Goal: Task Accomplishment & Management: Complete application form

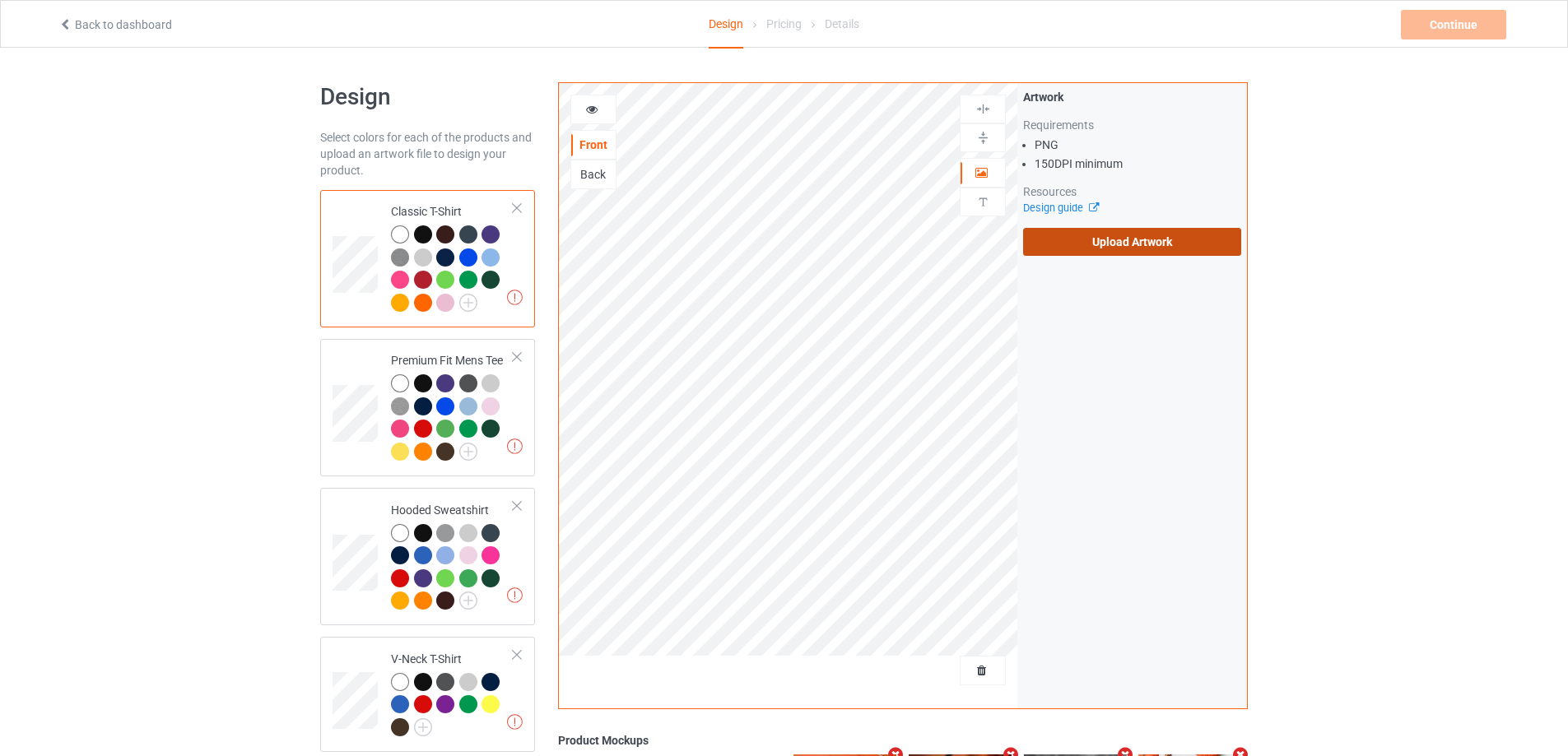
click at [1081, 247] on label "Upload Artwork" at bounding box center [1132, 242] width 218 height 28
click at [0, 0] on input "Upload Artwork" at bounding box center [0, 0] width 0 height 0
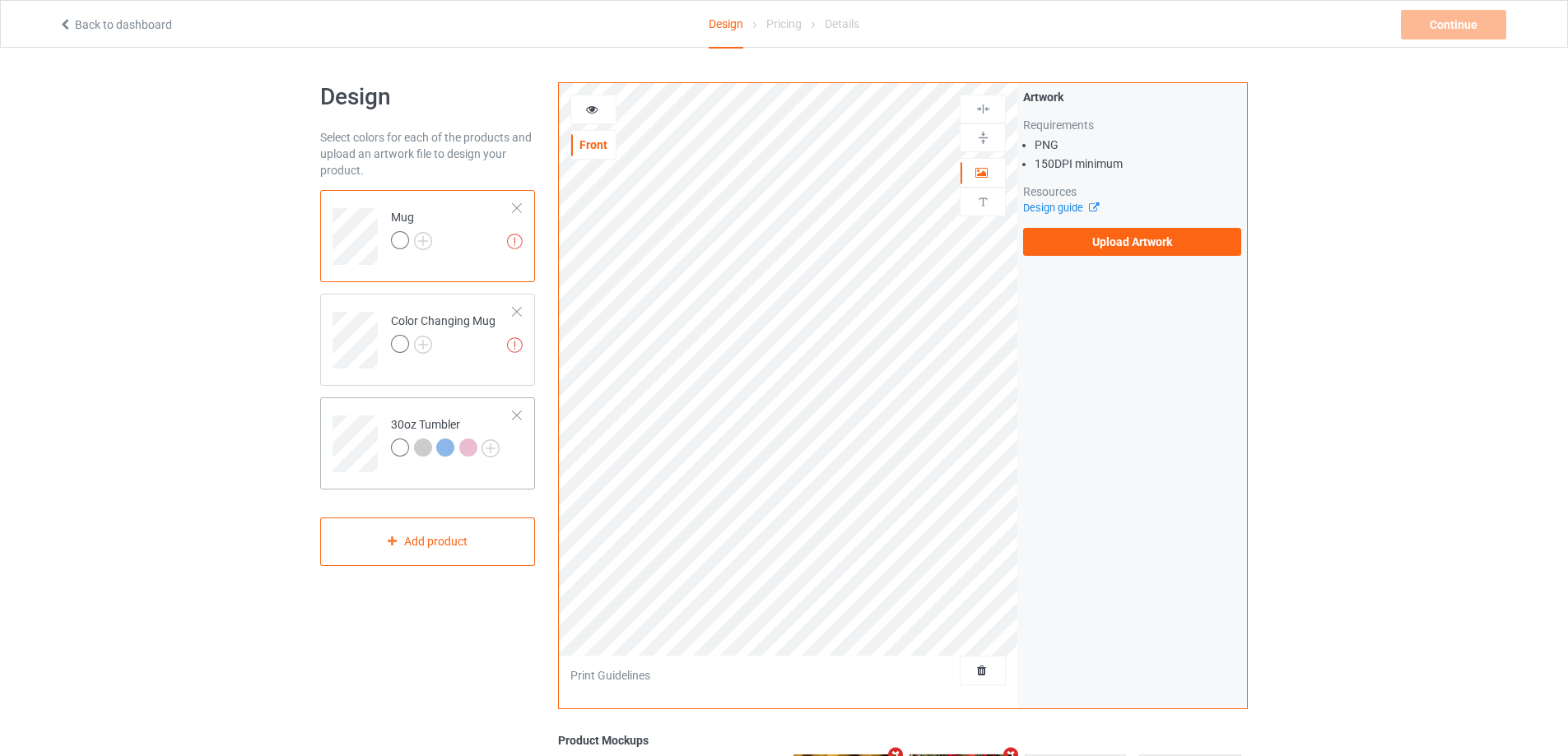
click at [416, 420] on div "30oz Tumbler" at bounding box center [445, 436] width 109 height 40
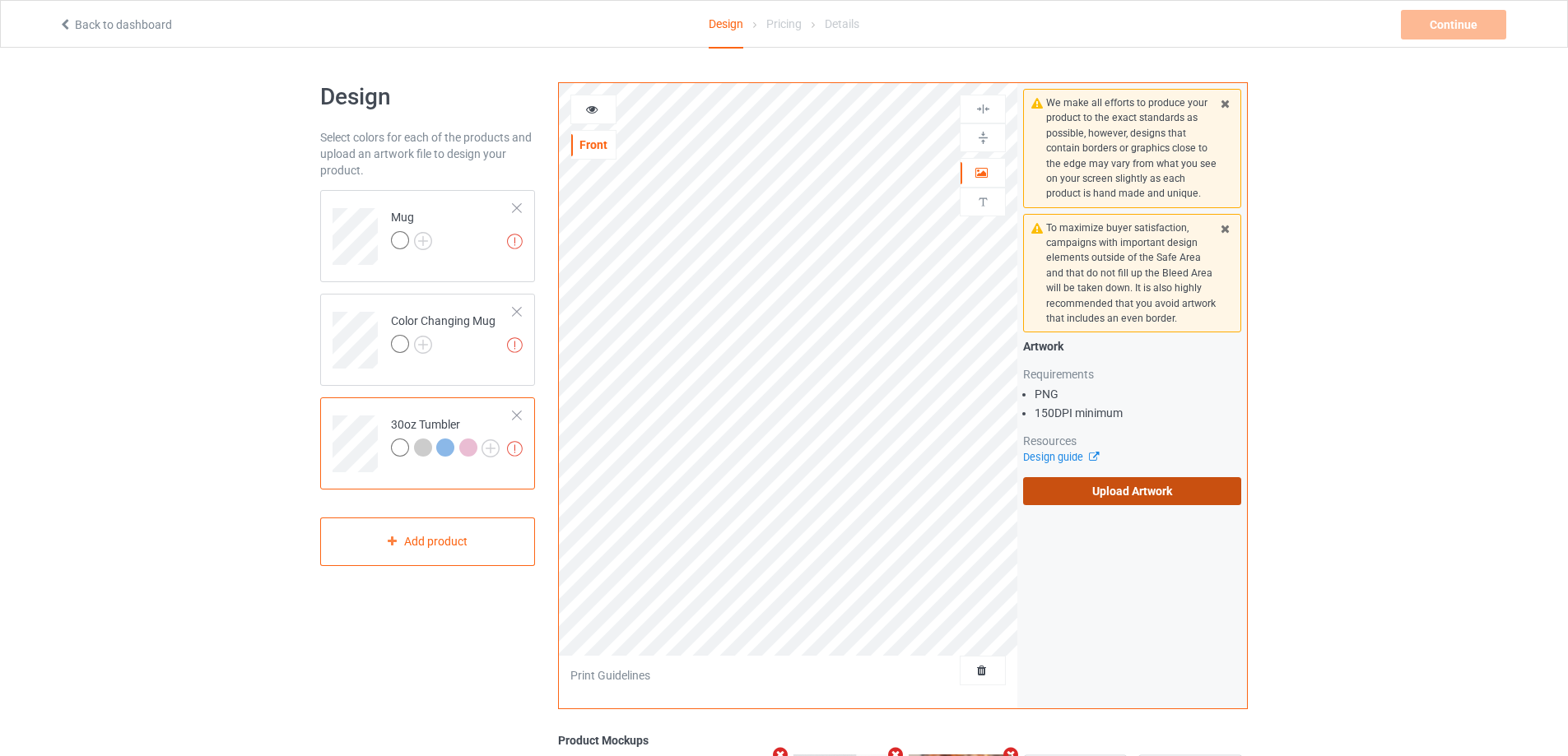
click at [1092, 485] on label "Upload Artwork" at bounding box center [1132, 490] width 218 height 28
click at [0, 0] on input "Upload Artwork" at bounding box center [0, 0] width 0 height 0
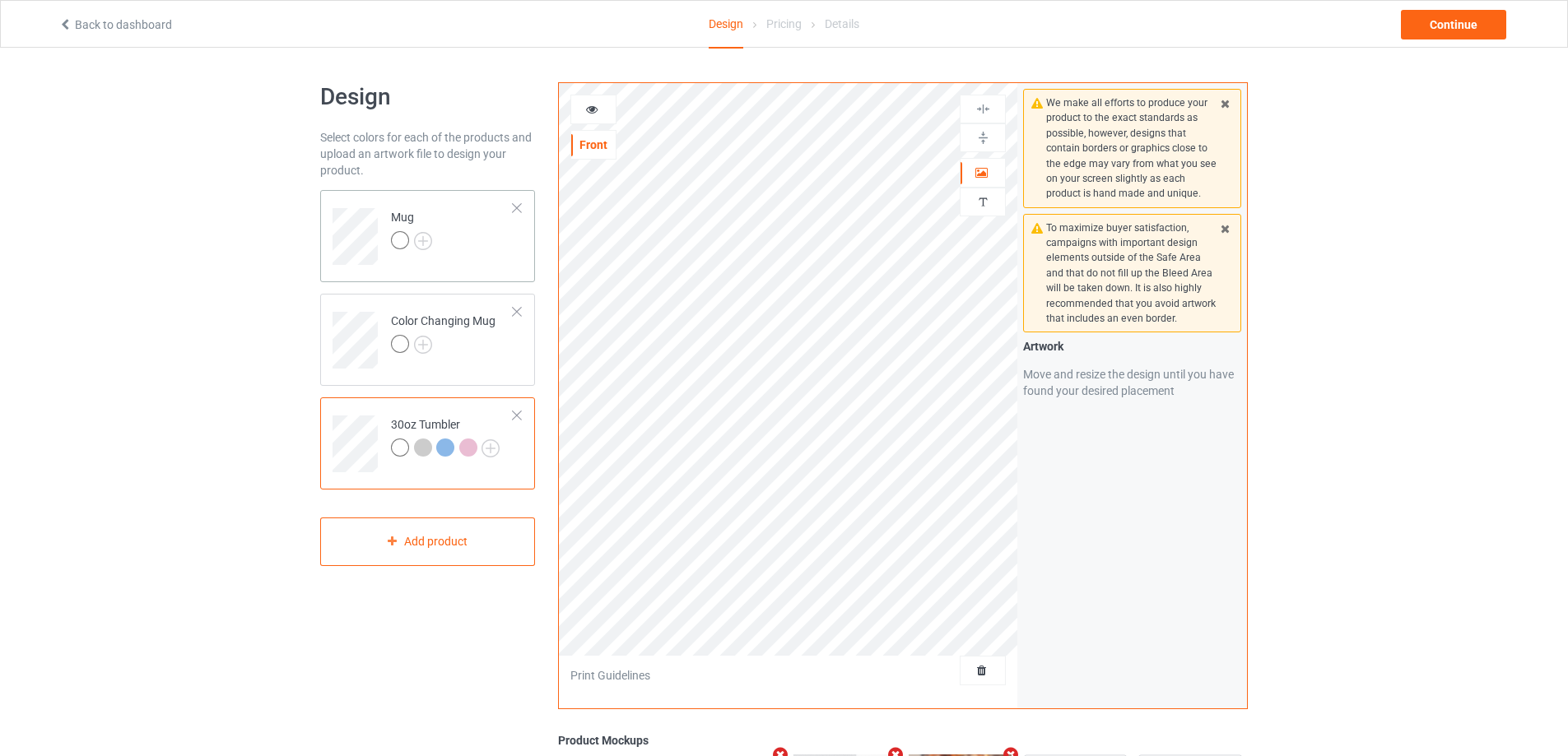
click at [498, 250] on td "Mug" at bounding box center [452, 231] width 141 height 68
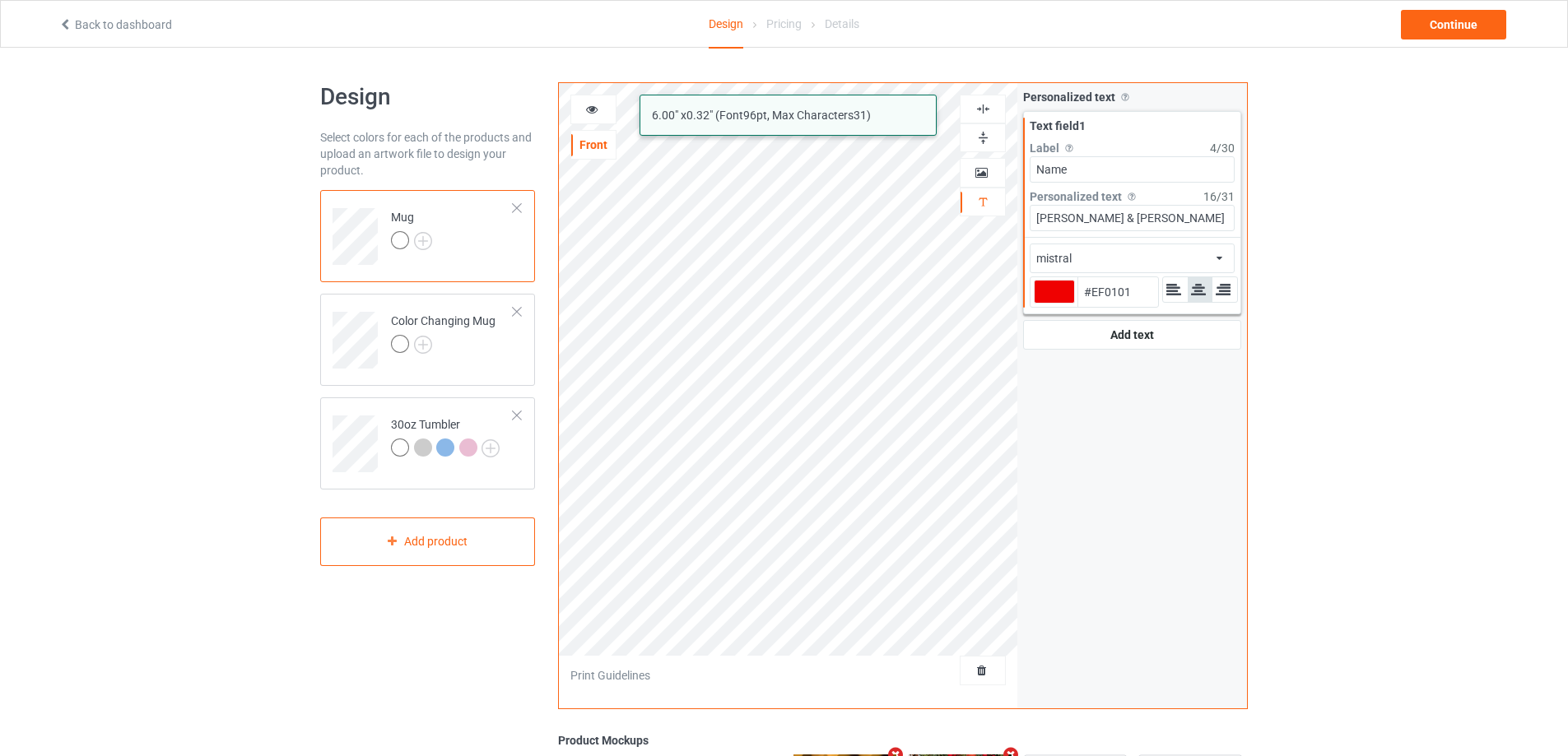
type input "#ef0101"
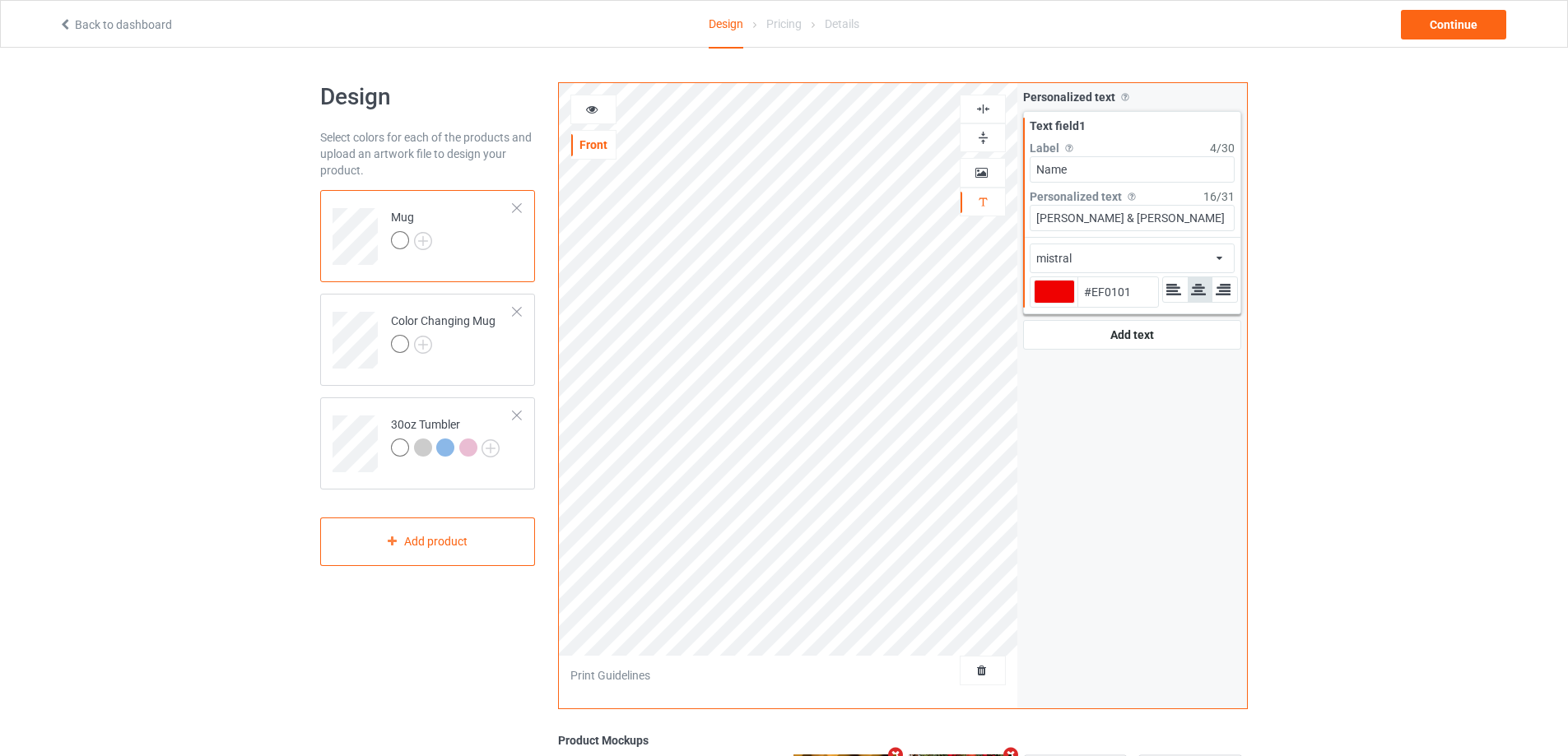
click at [589, 109] on icon at bounding box center [592, 107] width 14 height 12
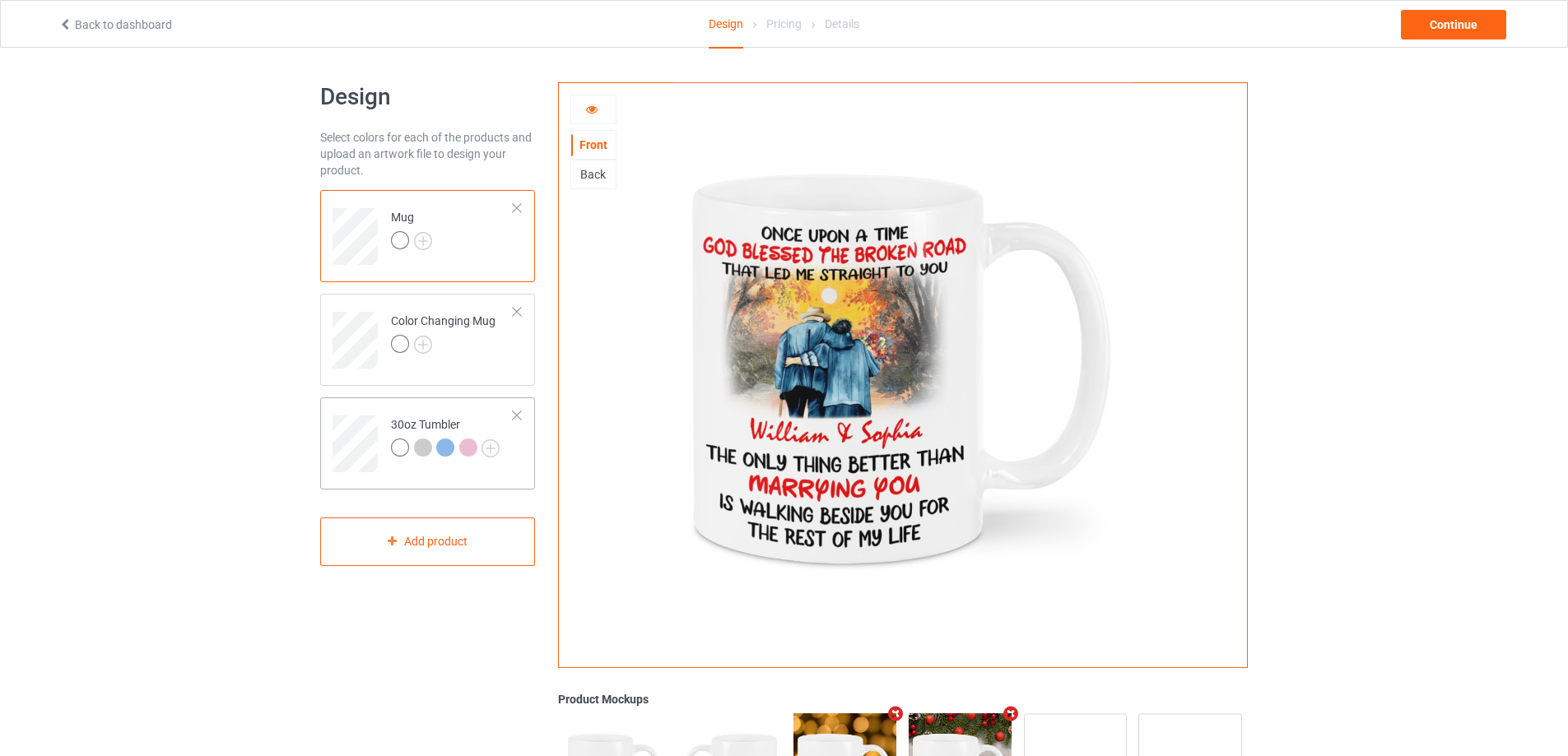
click at [367, 406] on td at bounding box center [357, 438] width 49 height 68
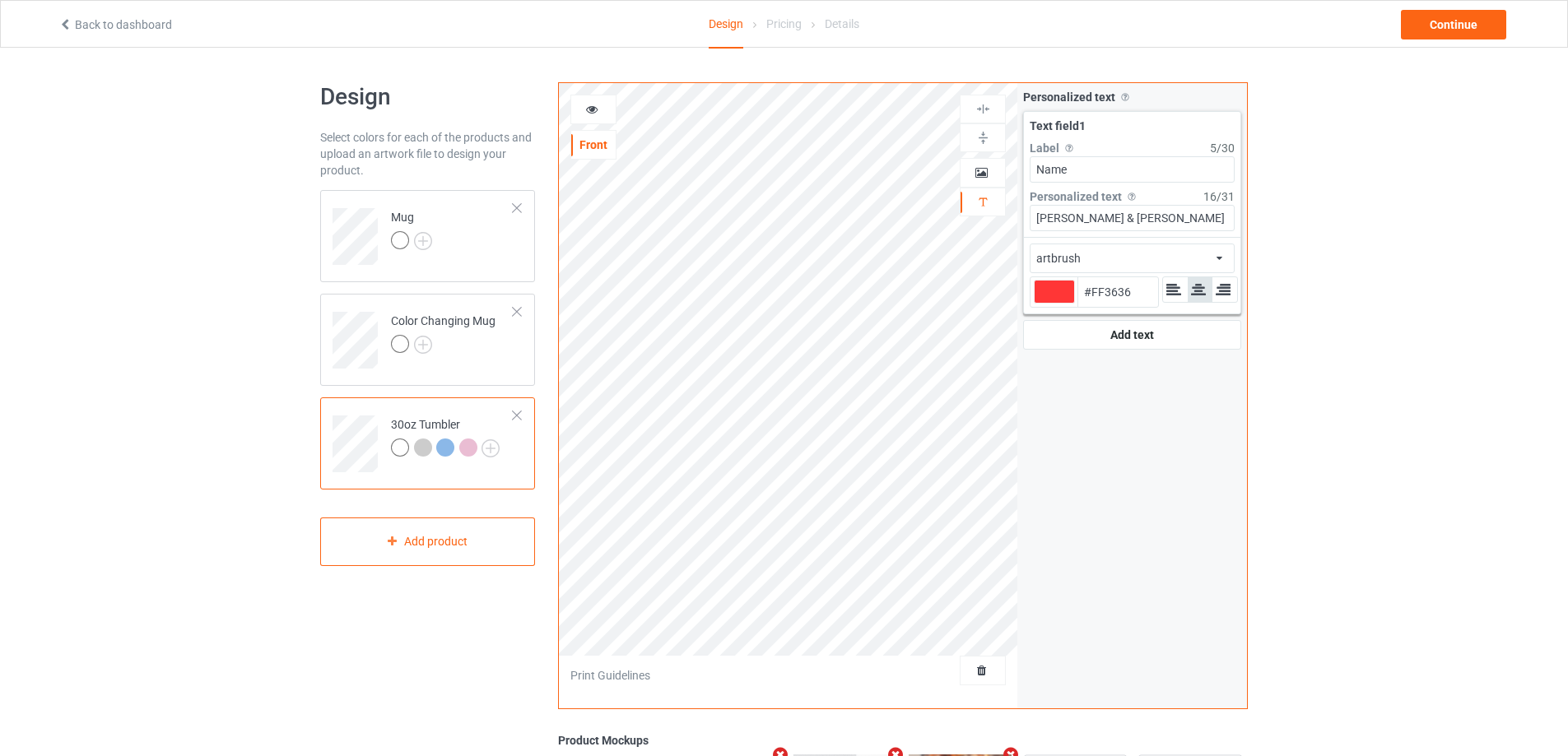
type input "#ff3636"
click at [589, 108] on icon at bounding box center [592, 107] width 14 height 12
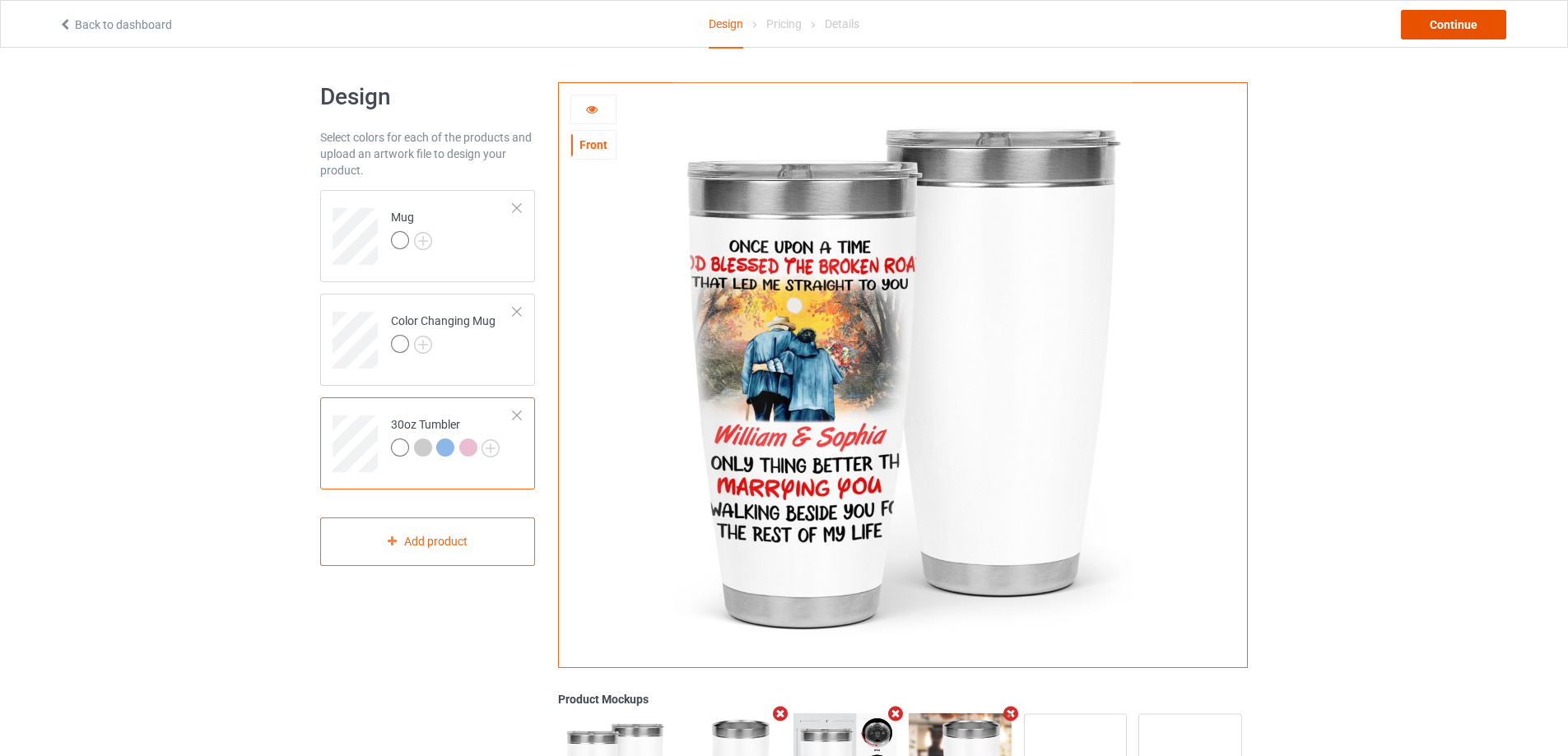
click at [1443, 20] on div "Continue" at bounding box center [1453, 25] width 105 height 30
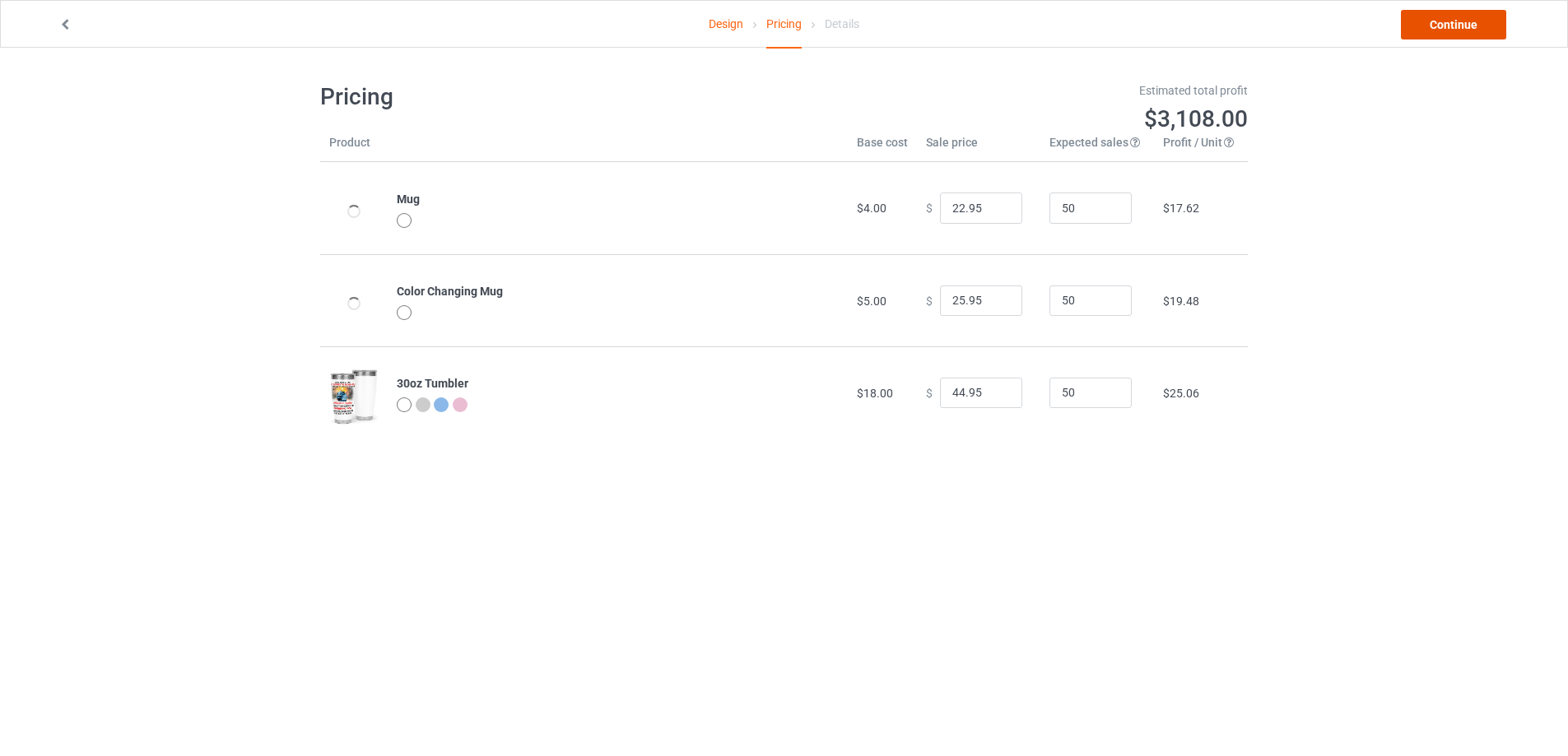
click at [1445, 17] on link "Continue" at bounding box center [1453, 25] width 105 height 30
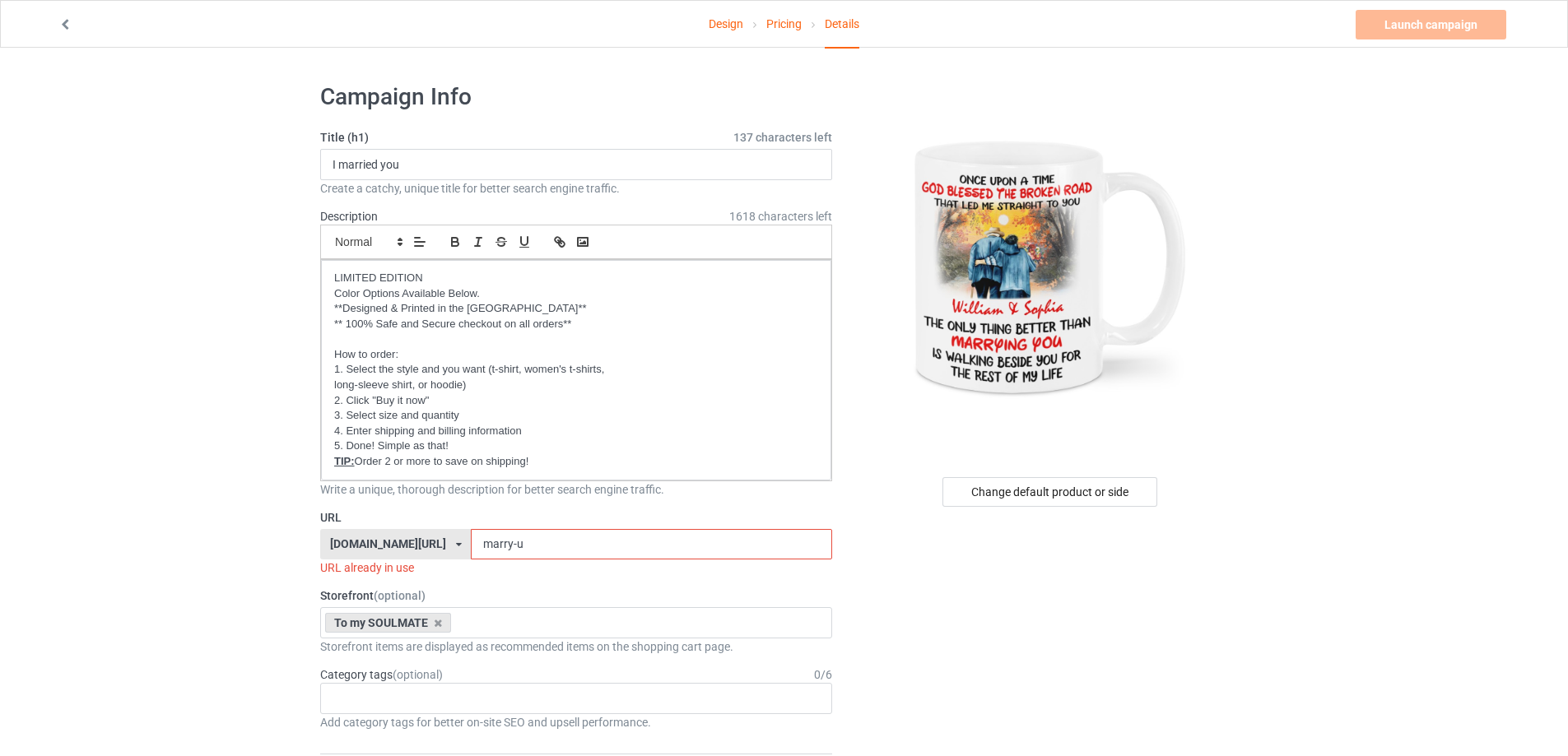
click at [528, 542] on input "marry-u" at bounding box center [651, 544] width 361 height 31
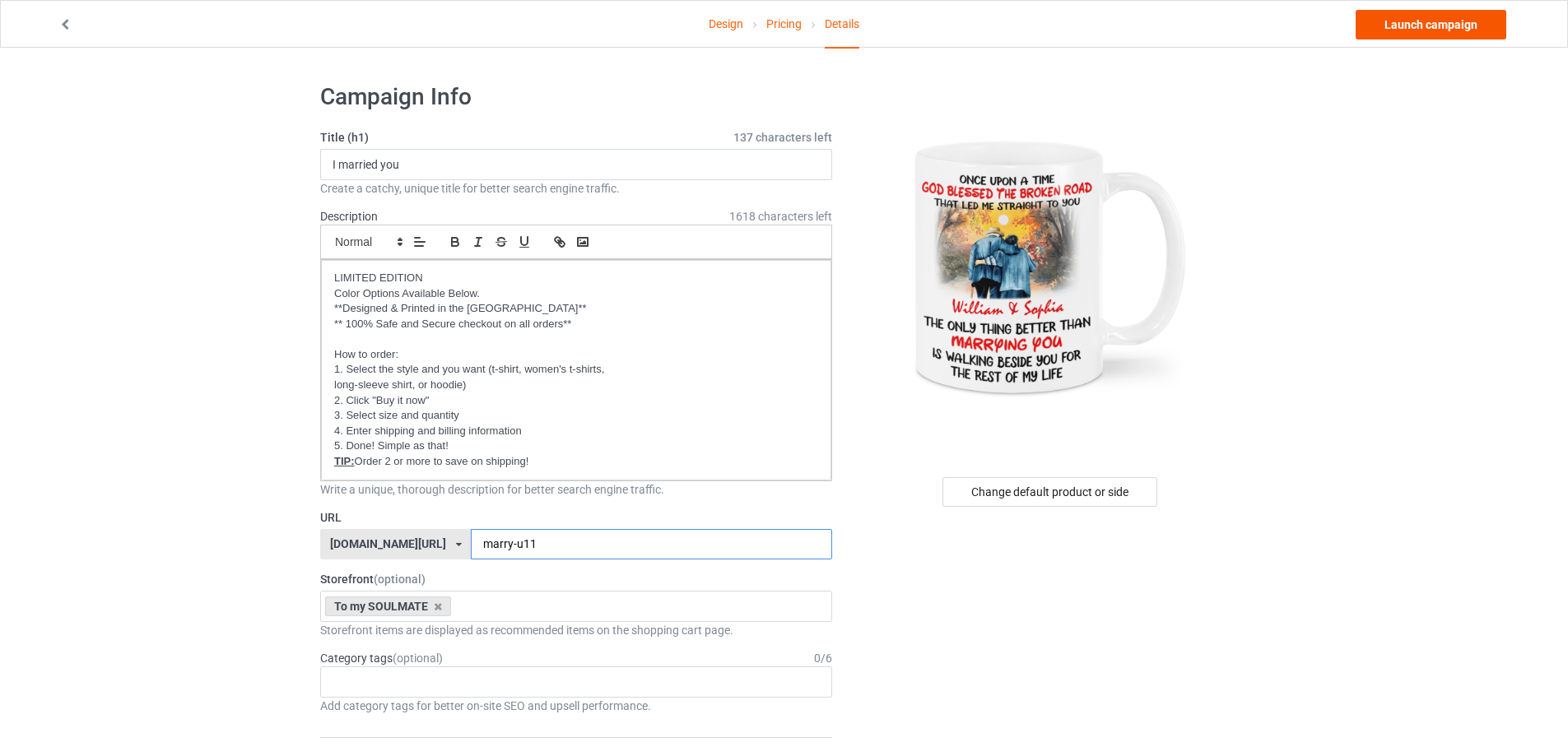
type input "marry-u11"
click at [1433, 30] on link "Launch campaign" at bounding box center [1430, 25] width 150 height 30
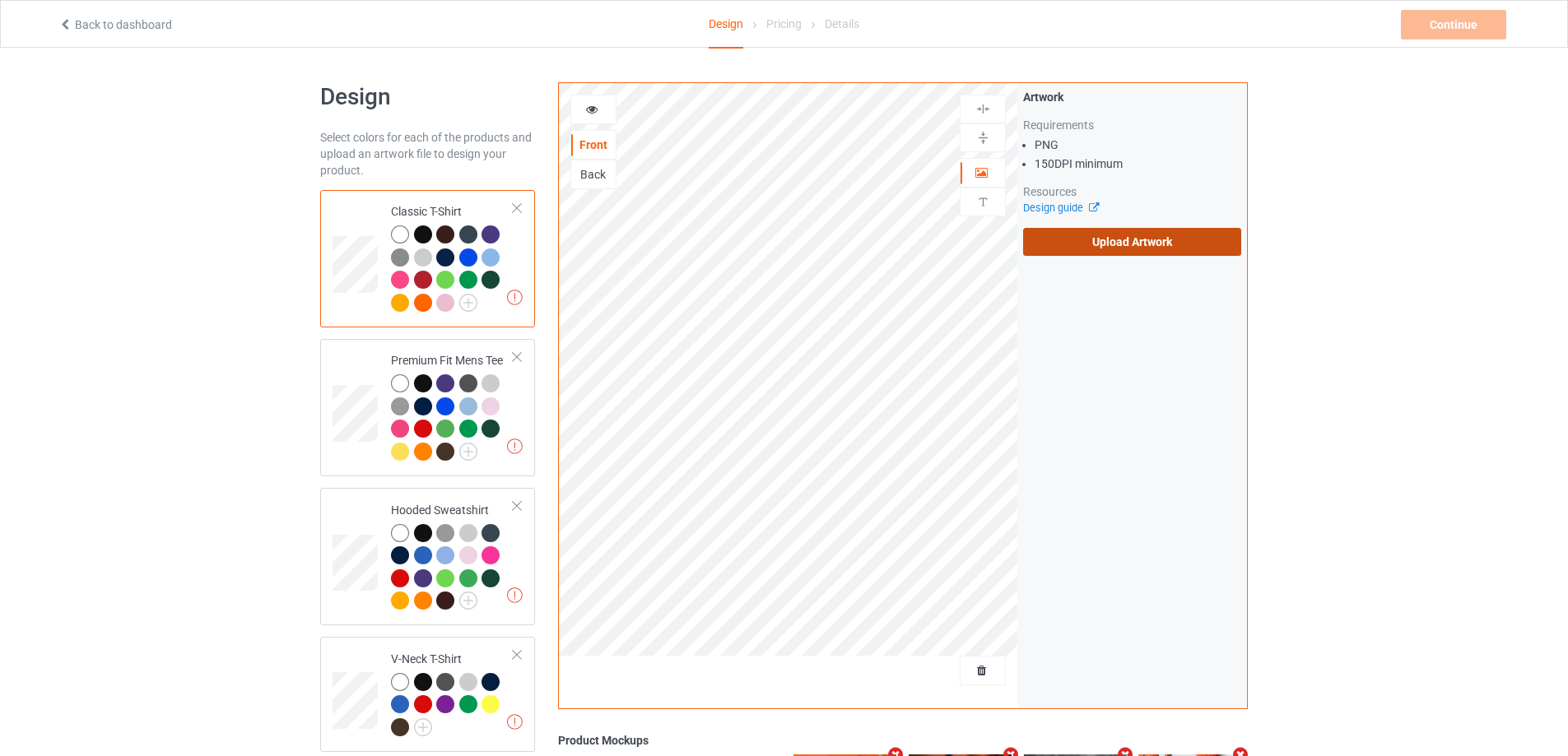
click at [1138, 249] on label "Upload Artwork" at bounding box center [1132, 242] width 218 height 28
click at [0, 0] on input "Upload Artwork" at bounding box center [0, 0] width 0 height 0
click at [1102, 233] on label "Upload Artwork" at bounding box center [1132, 242] width 218 height 28
click at [0, 0] on input "Upload Artwork" at bounding box center [0, 0] width 0 height 0
click at [1031, 249] on label "Upload Artwork" at bounding box center [1132, 242] width 218 height 28
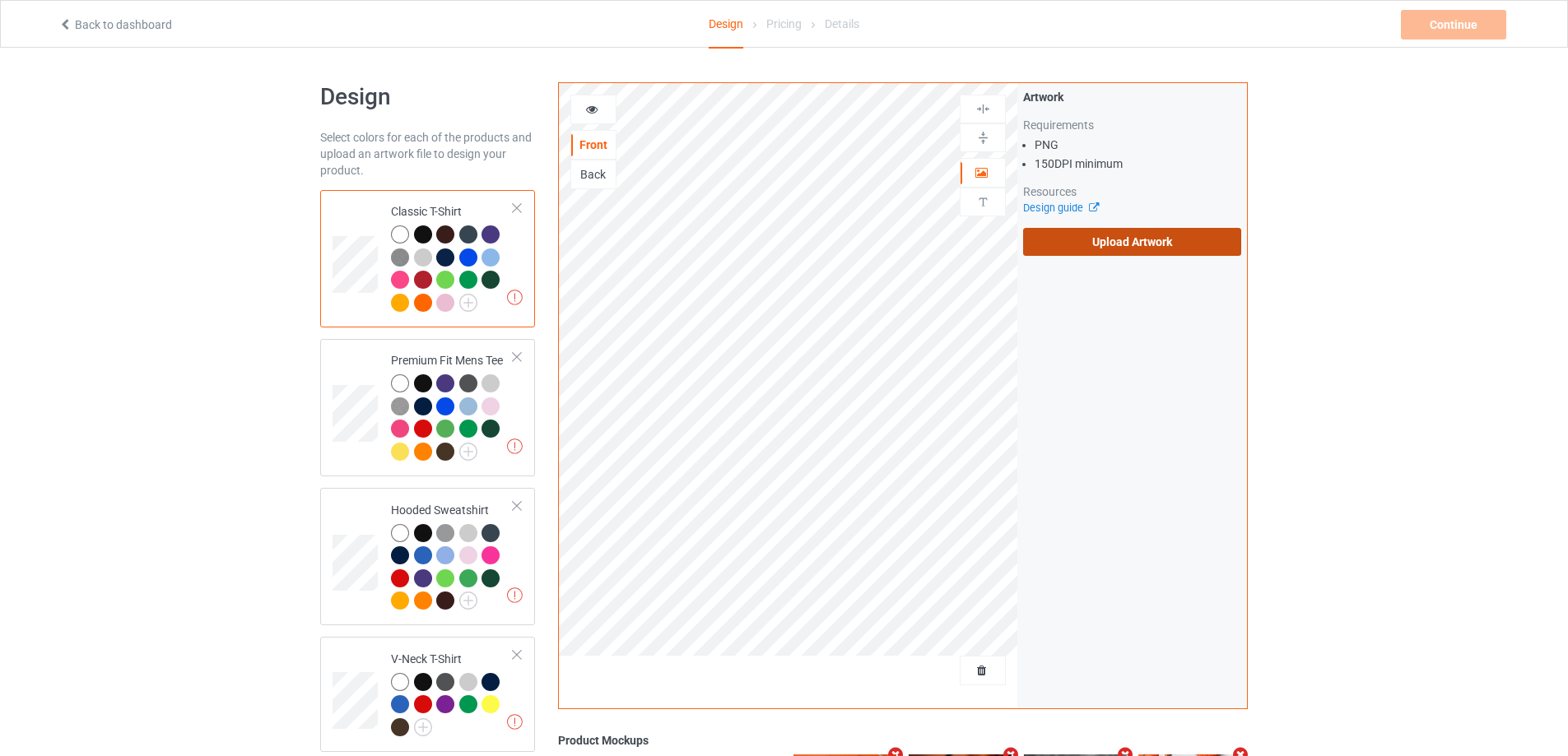
click at [0, 0] on input "Upload Artwork" at bounding box center [0, 0] width 0 height 0
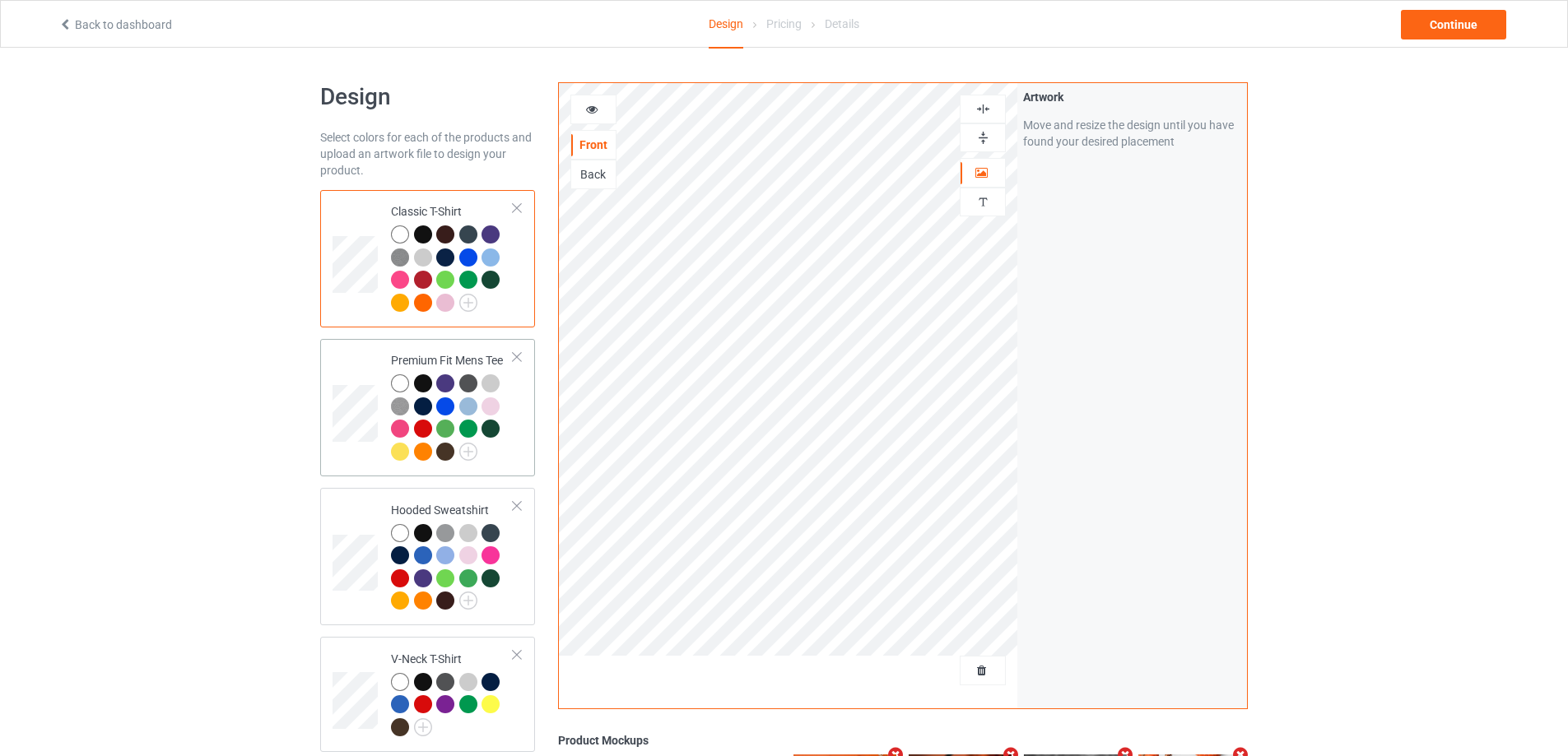
click at [362, 362] on td at bounding box center [357, 407] width 49 height 124
click at [354, 310] on td at bounding box center [357, 259] width 49 height 124
click at [593, 115] on div at bounding box center [593, 109] width 44 height 16
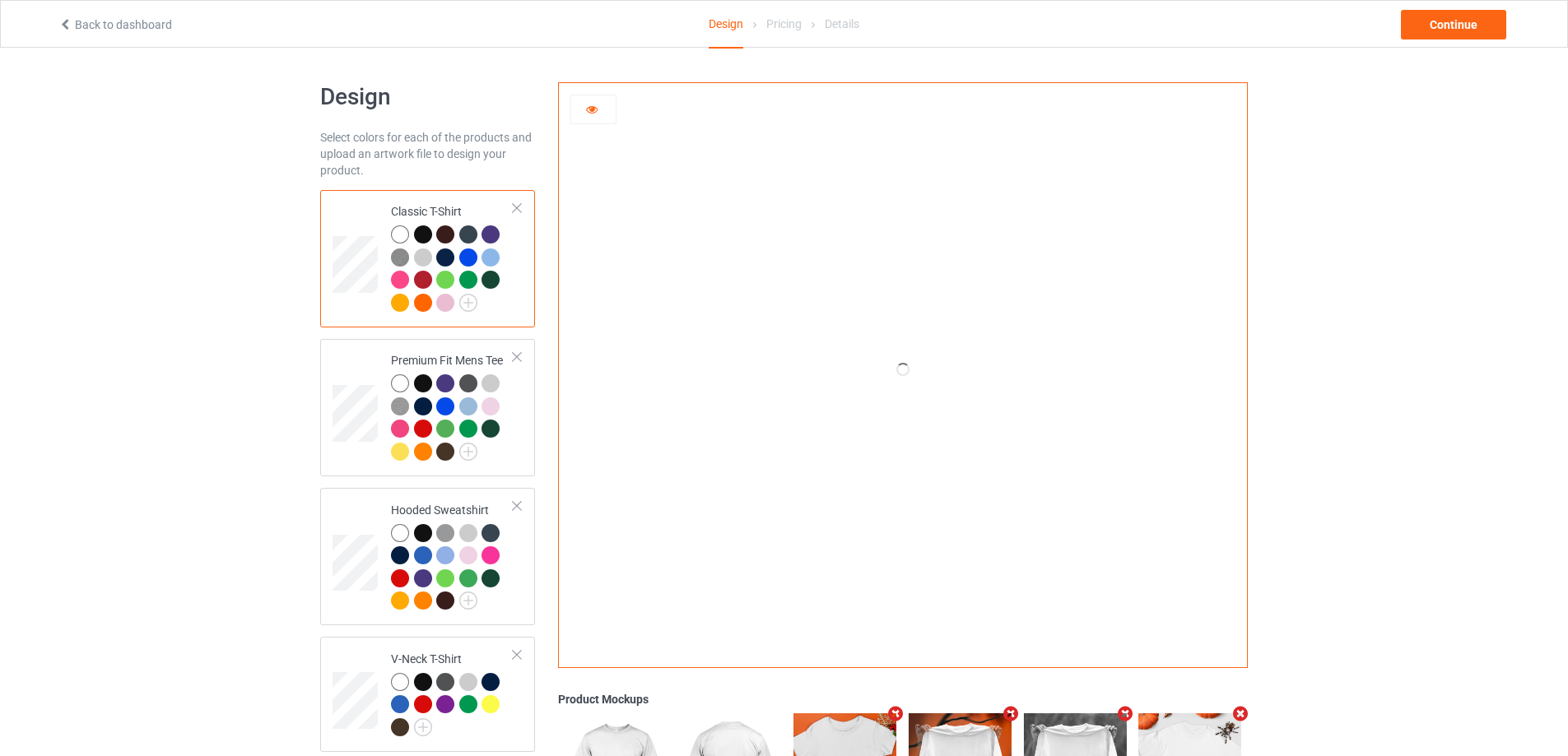
click at [592, 109] on icon at bounding box center [592, 107] width 14 height 12
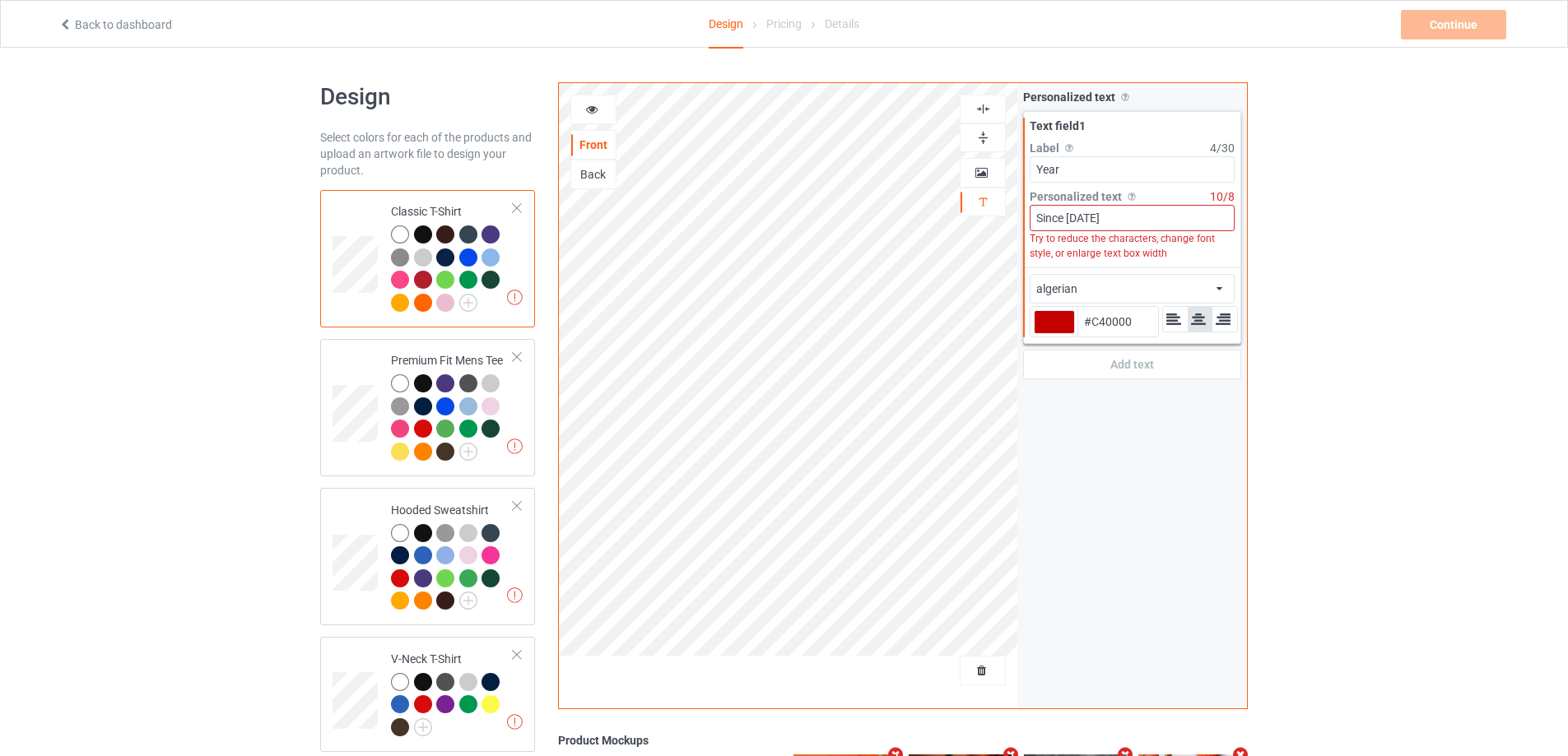
click at [1174, 319] on icon at bounding box center [1173, 318] width 17 height 14
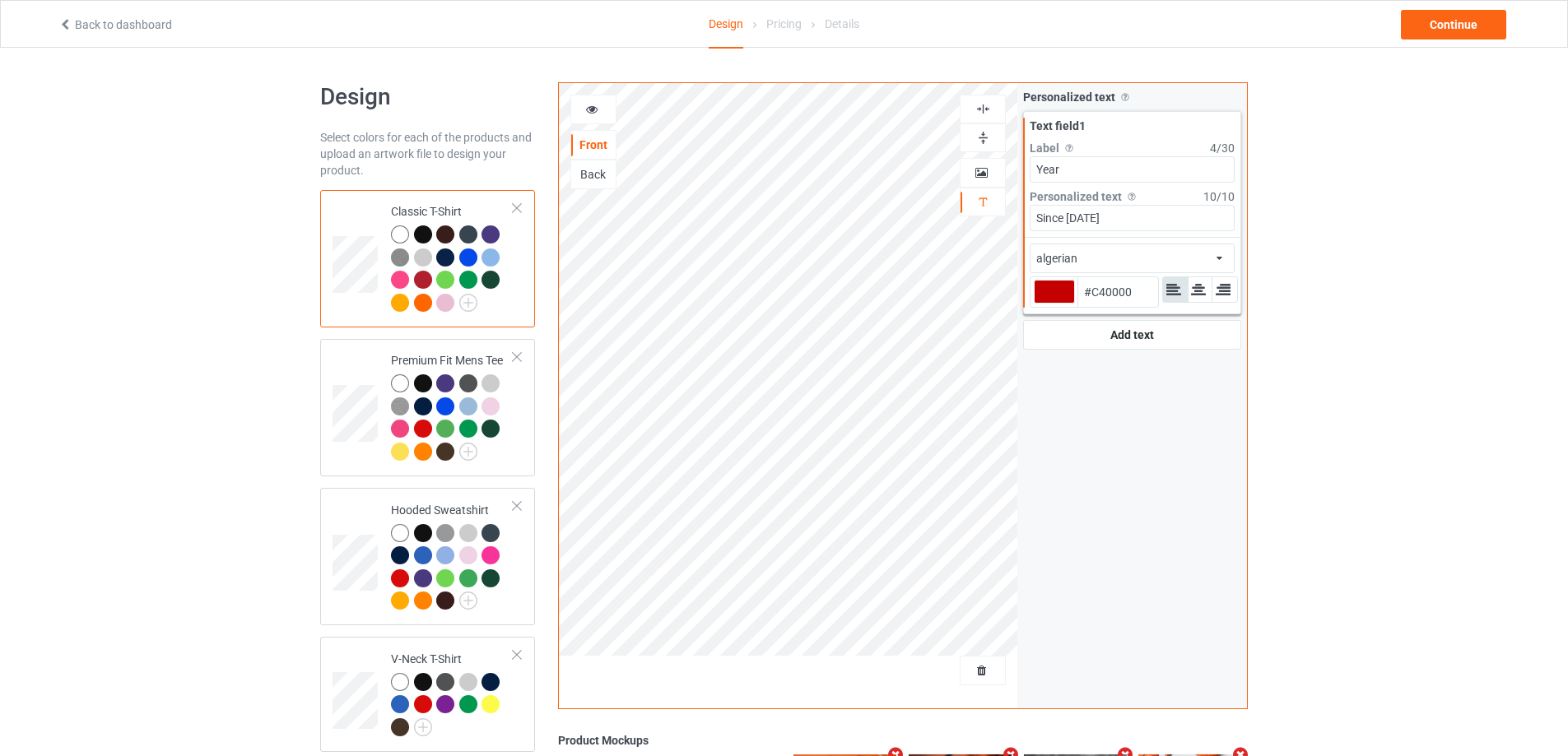
click at [1200, 294] on icon at bounding box center [1198, 289] width 17 height 14
click at [1139, 269] on div "algerian african airstream aladdin alcohollicks aldo algerian almontesnow angli…" at bounding box center [1132, 258] width 205 height 30
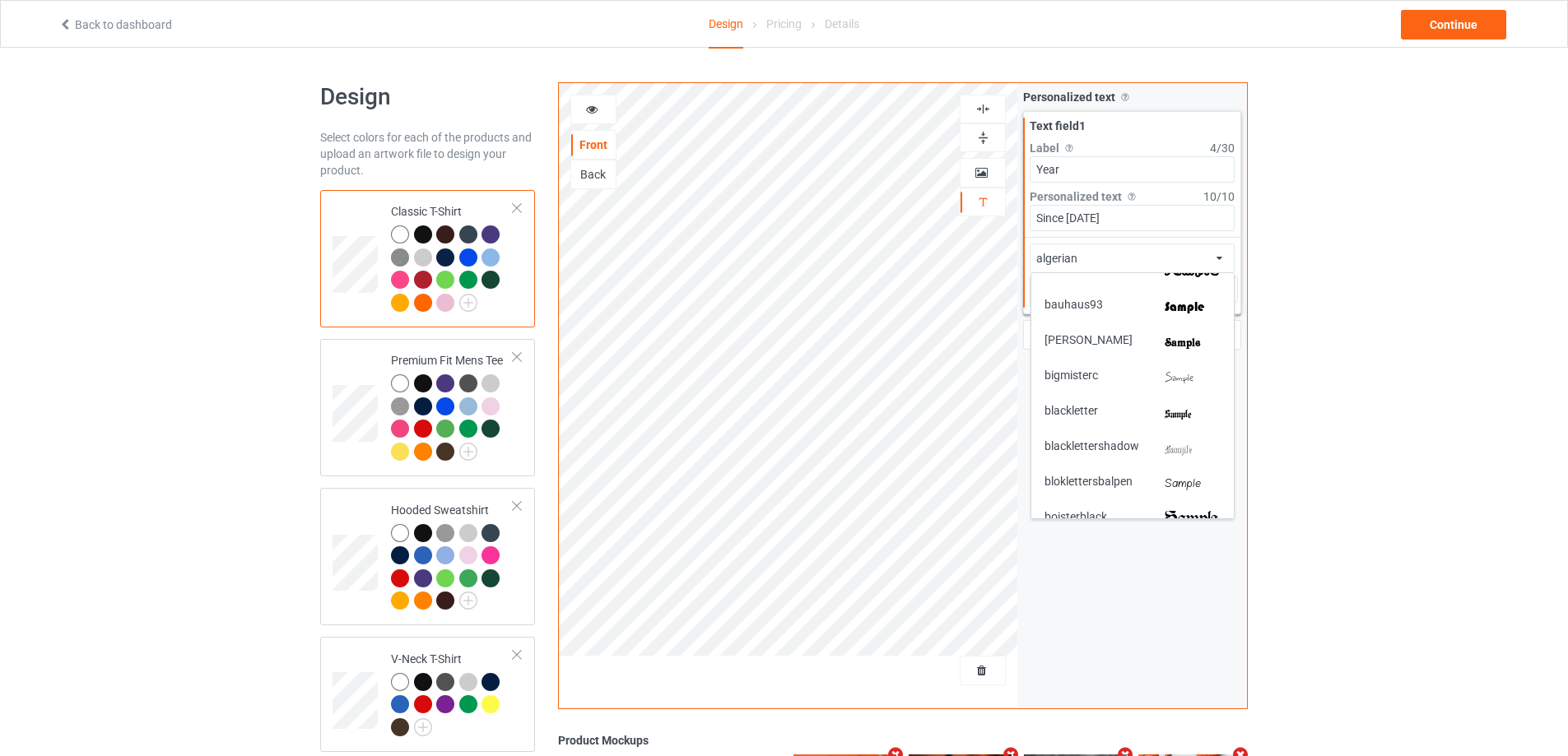
scroll to position [494, 0]
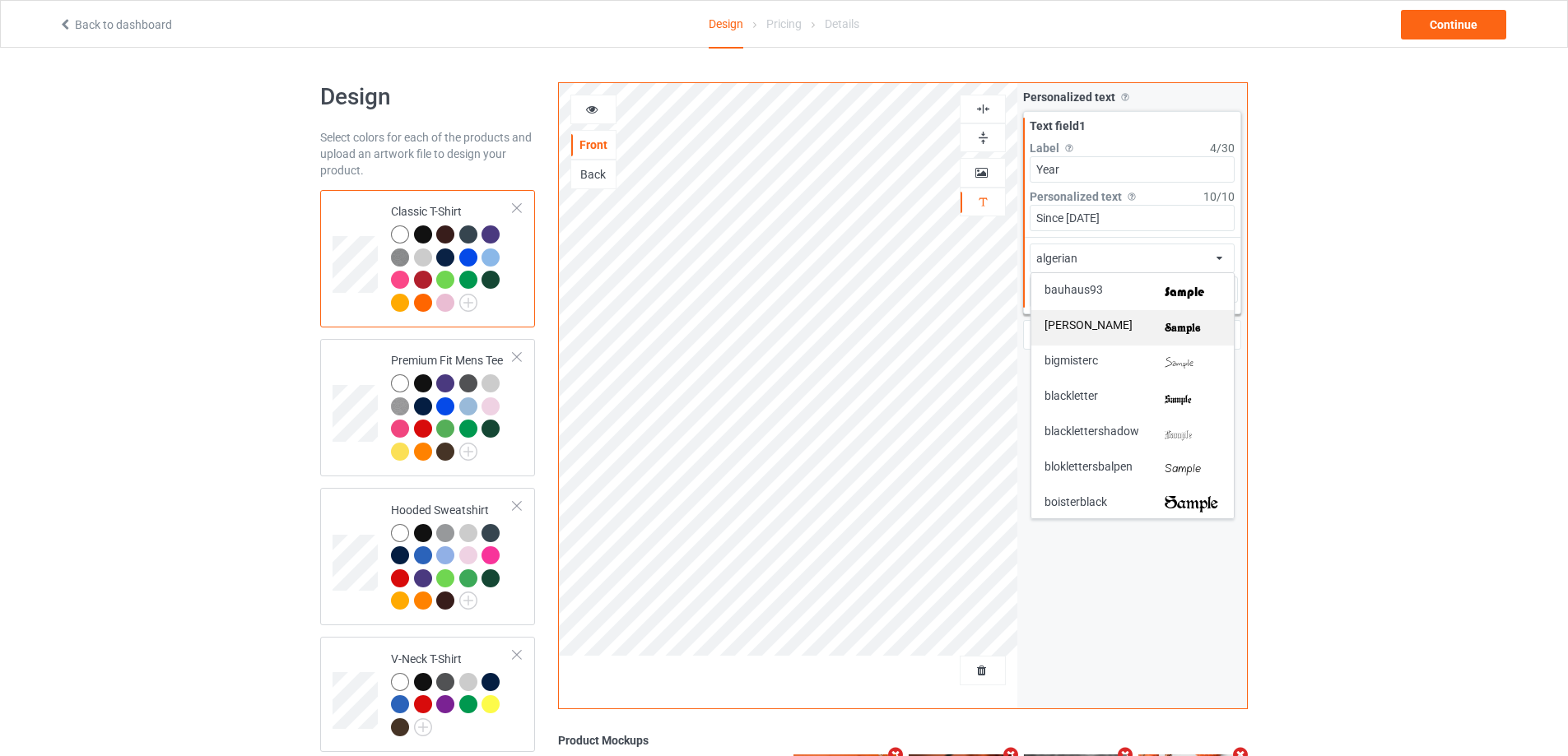
click at [1144, 333] on div "[PERSON_NAME]" at bounding box center [1132, 328] width 176 height 17
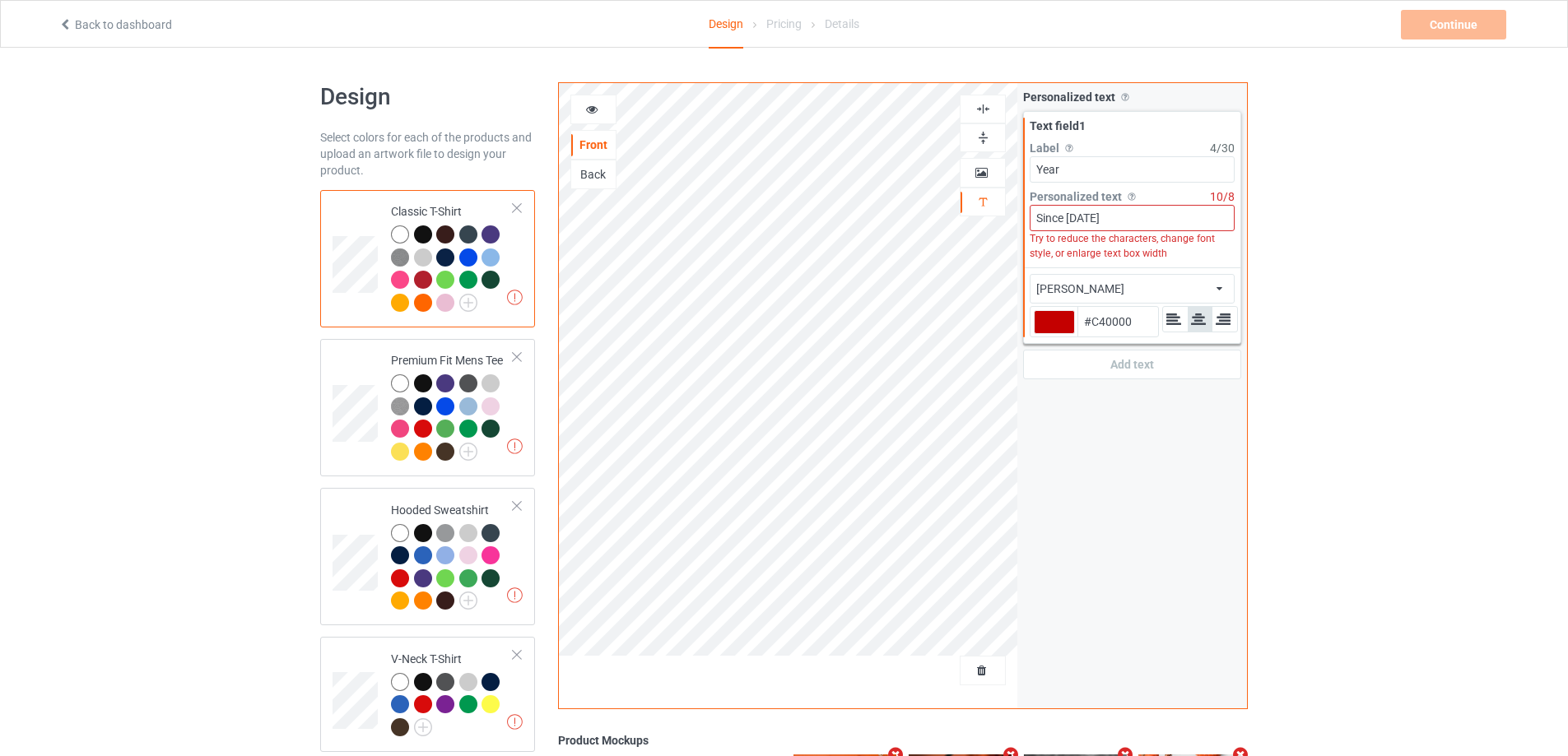
click at [1170, 322] on icon at bounding box center [1173, 318] width 17 height 14
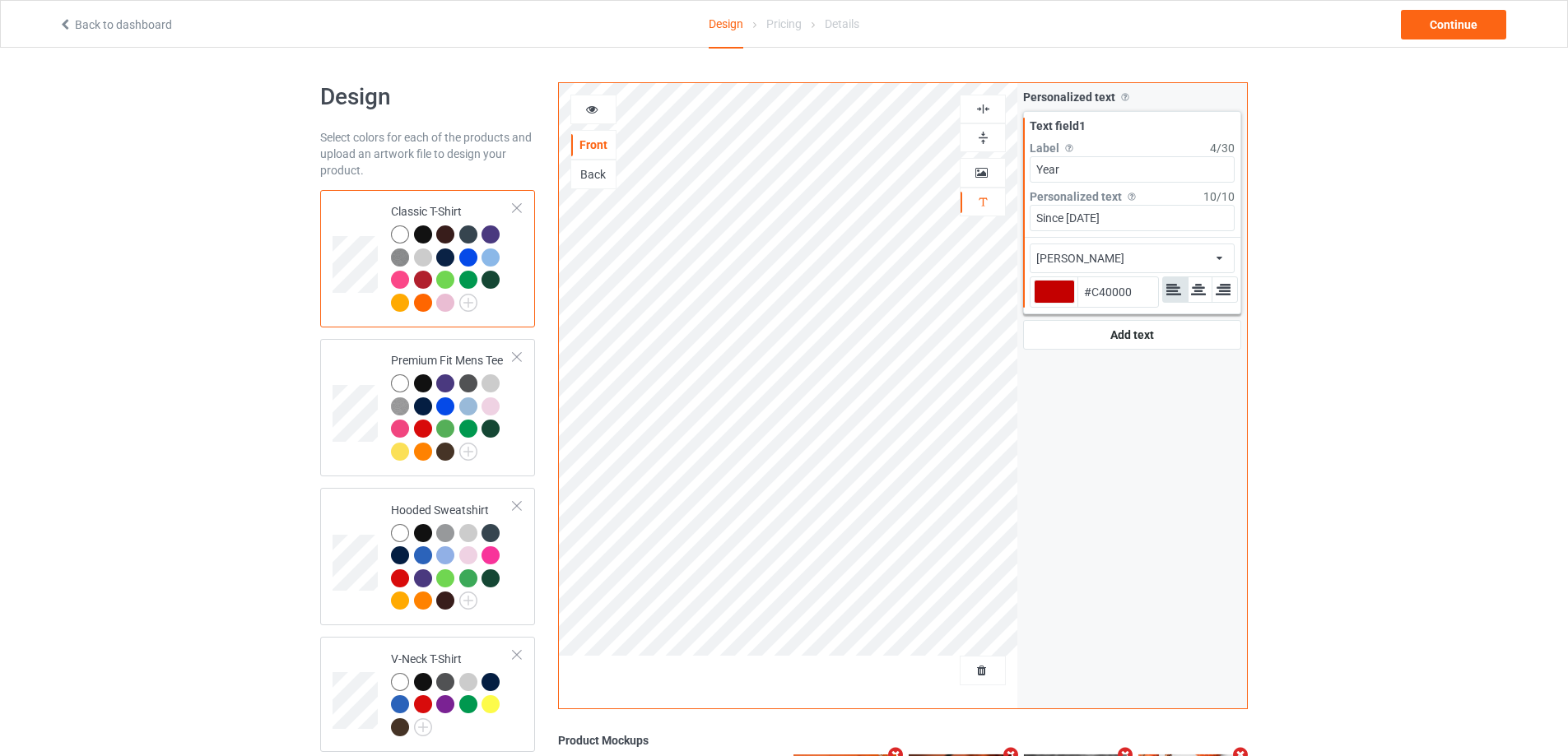
click at [1195, 289] on icon at bounding box center [1198, 289] width 17 height 14
type input "#c40000"
click at [592, 111] on icon at bounding box center [592, 107] width 14 height 12
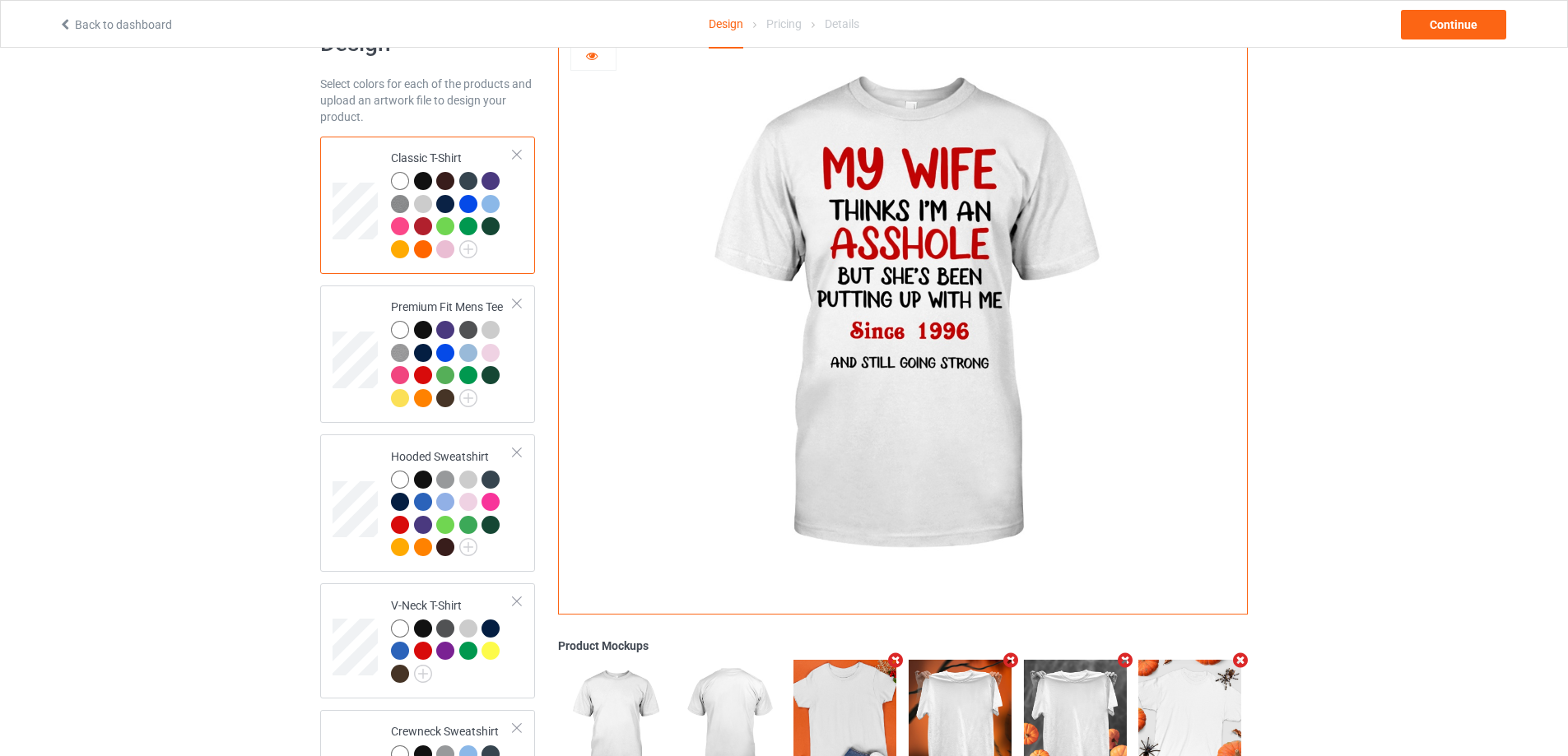
scroll to position [266, 0]
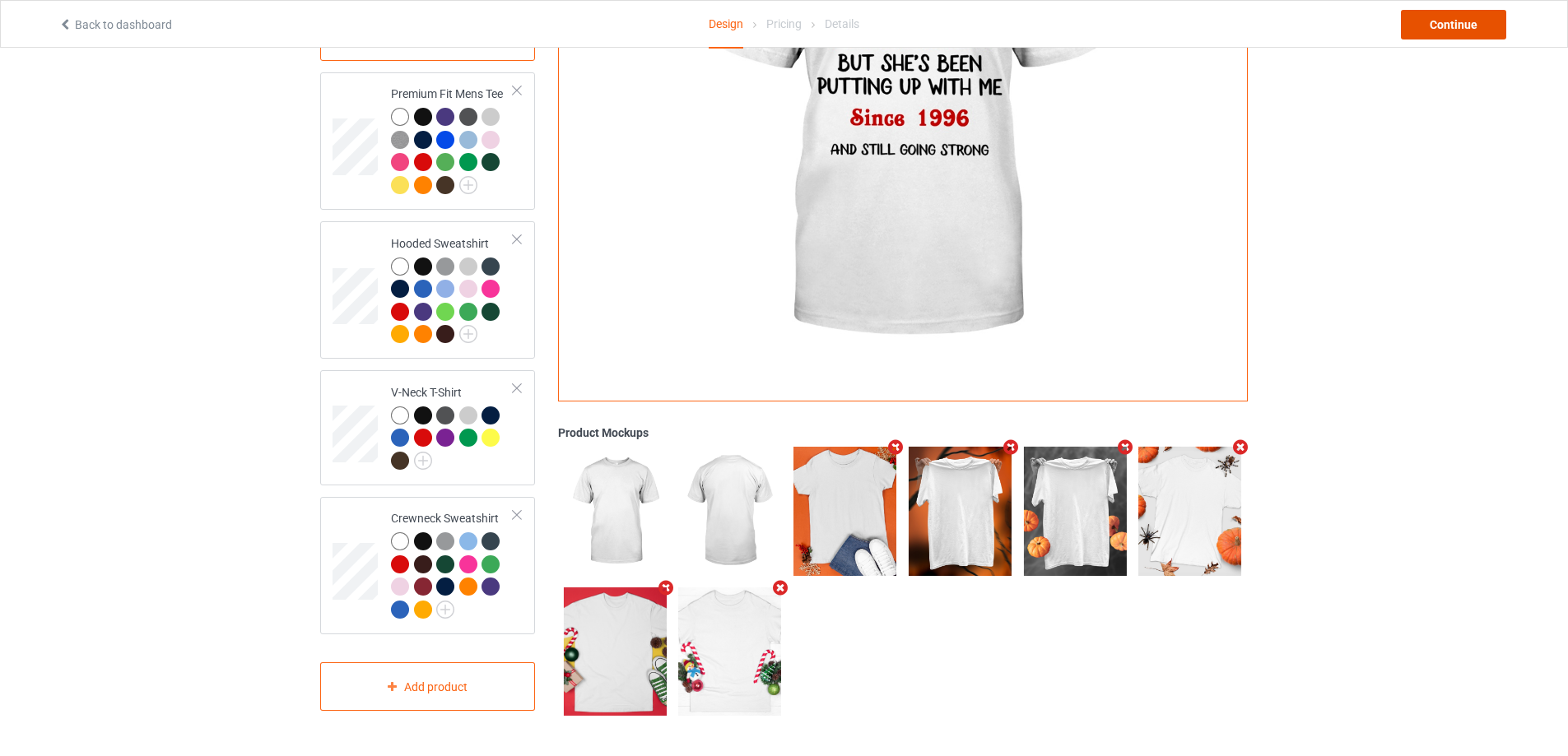
click at [1458, 30] on div "Continue" at bounding box center [1453, 25] width 105 height 30
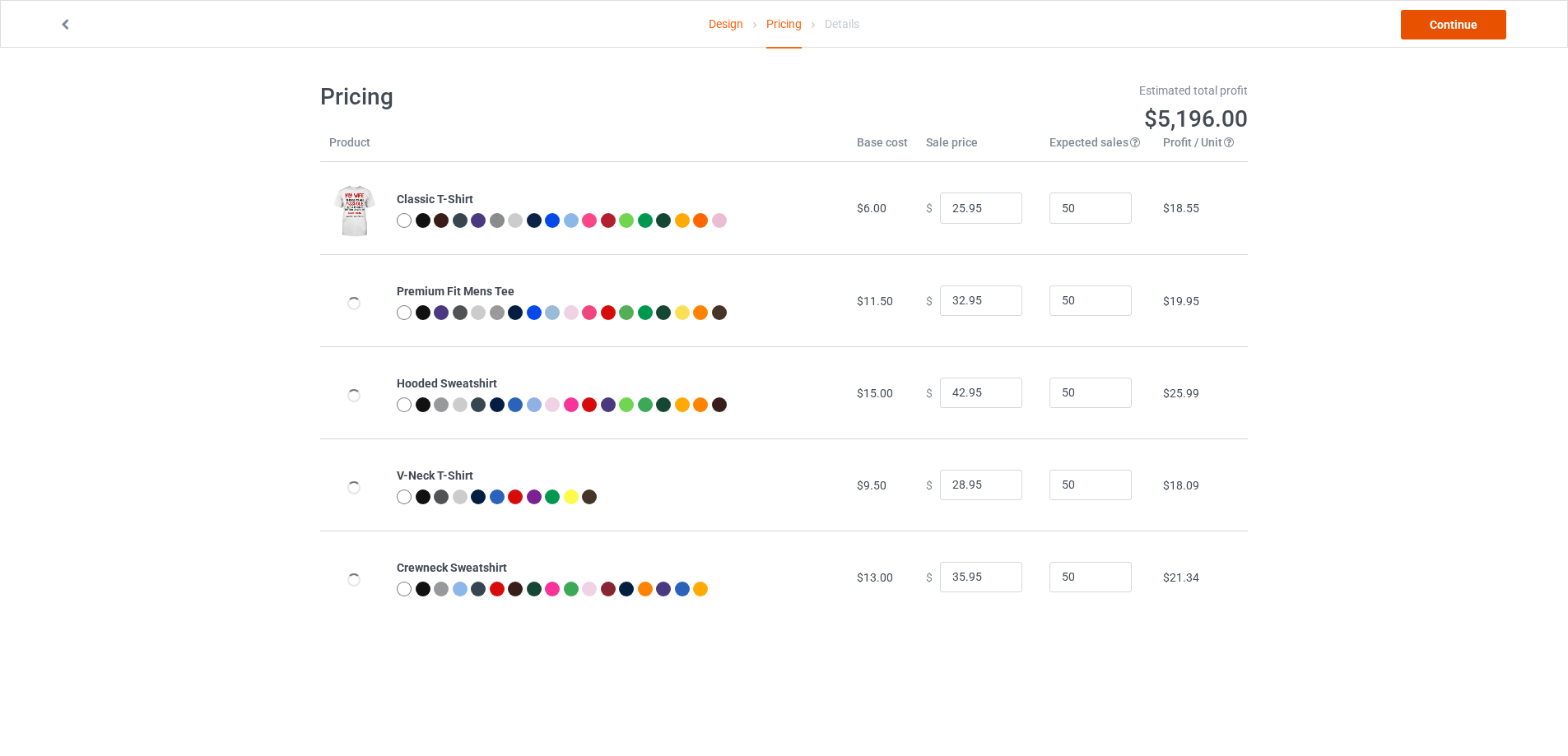
click at [1458, 30] on link "Continue" at bounding box center [1453, 25] width 105 height 30
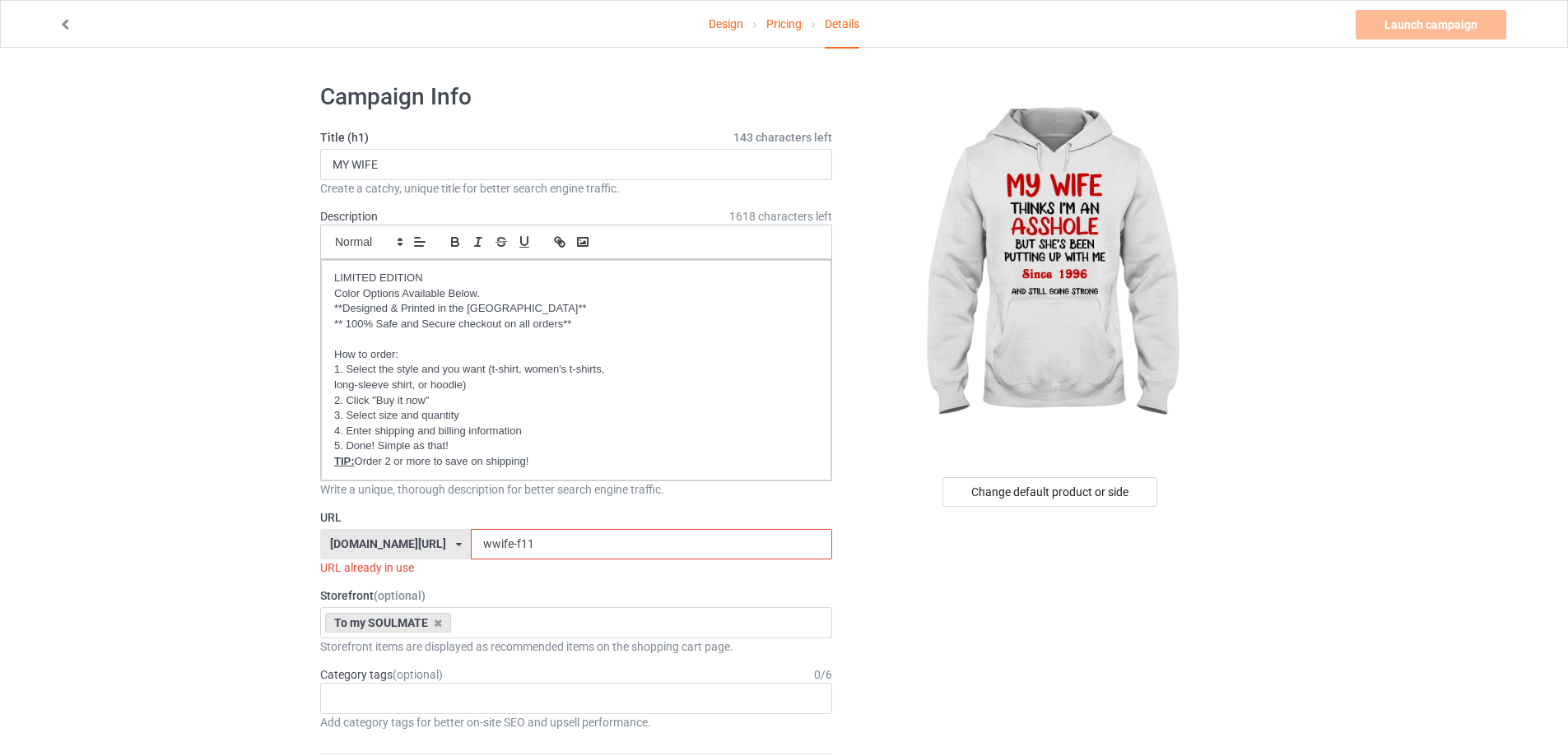
click at [528, 535] on input "wwife-f11" at bounding box center [651, 544] width 361 height 31
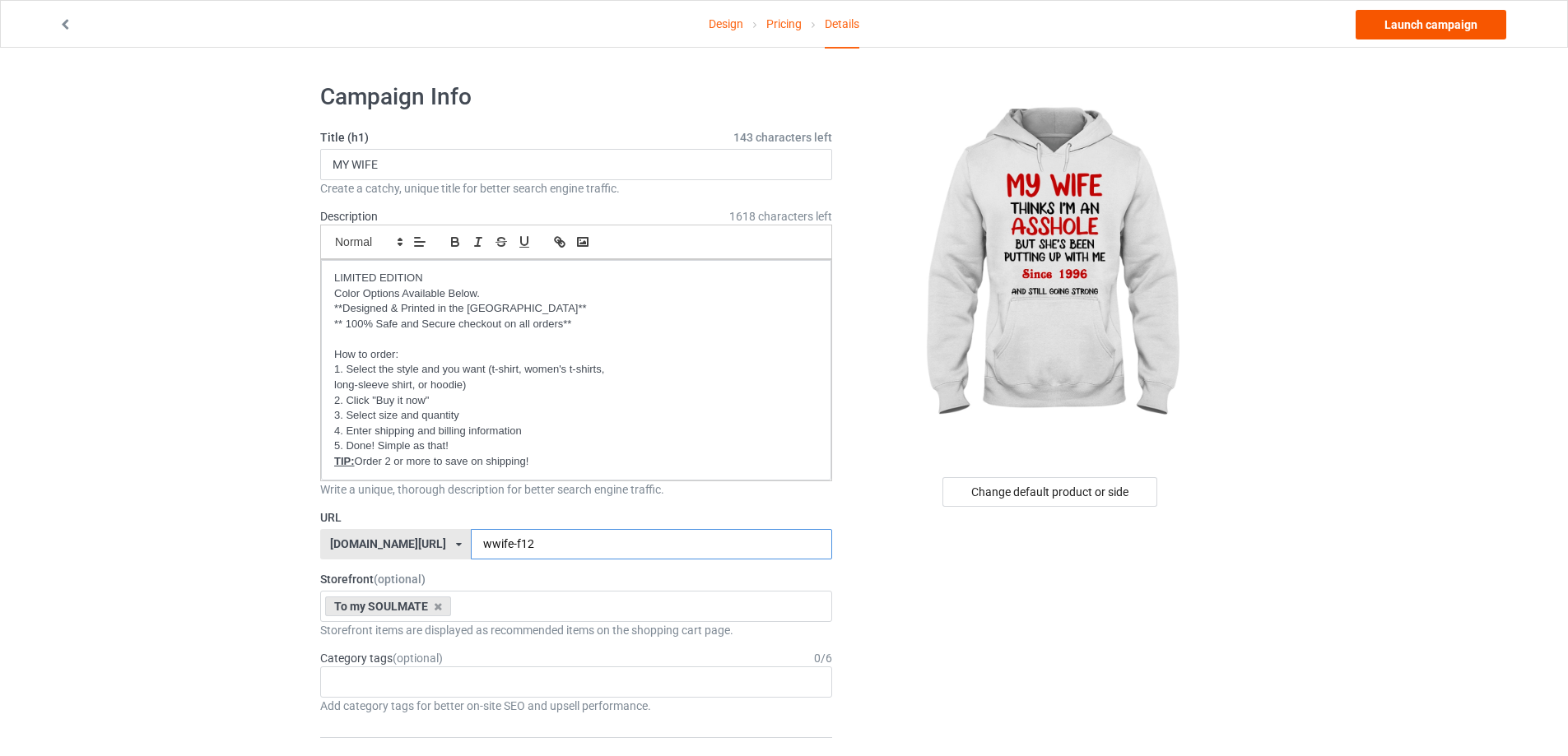
type input "wwife-f12"
click at [1417, 20] on link "Launch campaign" at bounding box center [1430, 25] width 150 height 30
